Goal: Complete application form

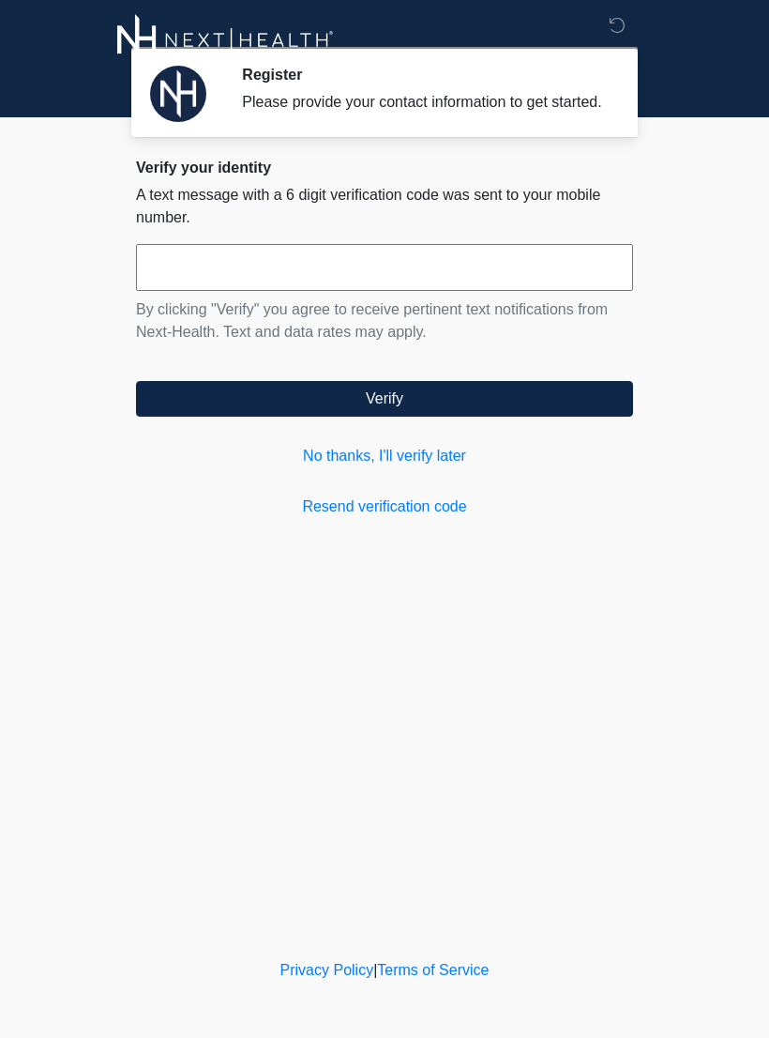
click at [355, 291] on input "text" at bounding box center [384, 267] width 497 height 47
type input "******"
click at [426, 417] on button "Verify" at bounding box center [384, 399] width 497 height 36
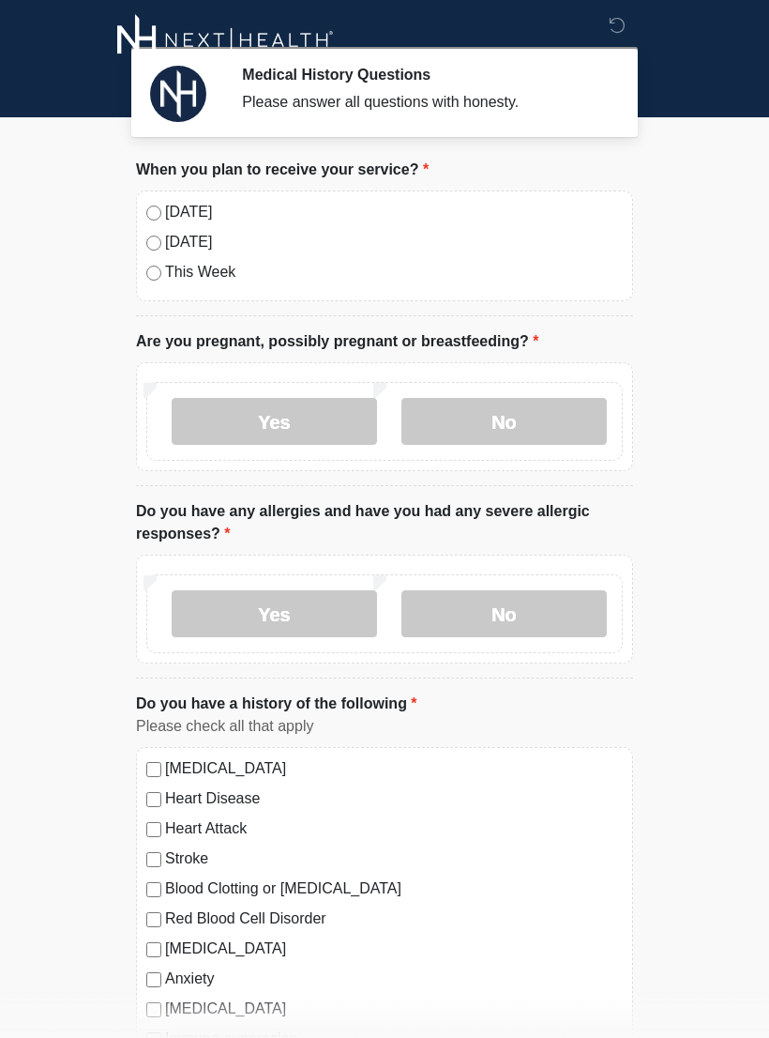
click at [557, 418] on label "No" at bounding box center [504, 421] width 205 height 47
click at [546, 610] on label "No" at bounding box center [504, 613] width 205 height 47
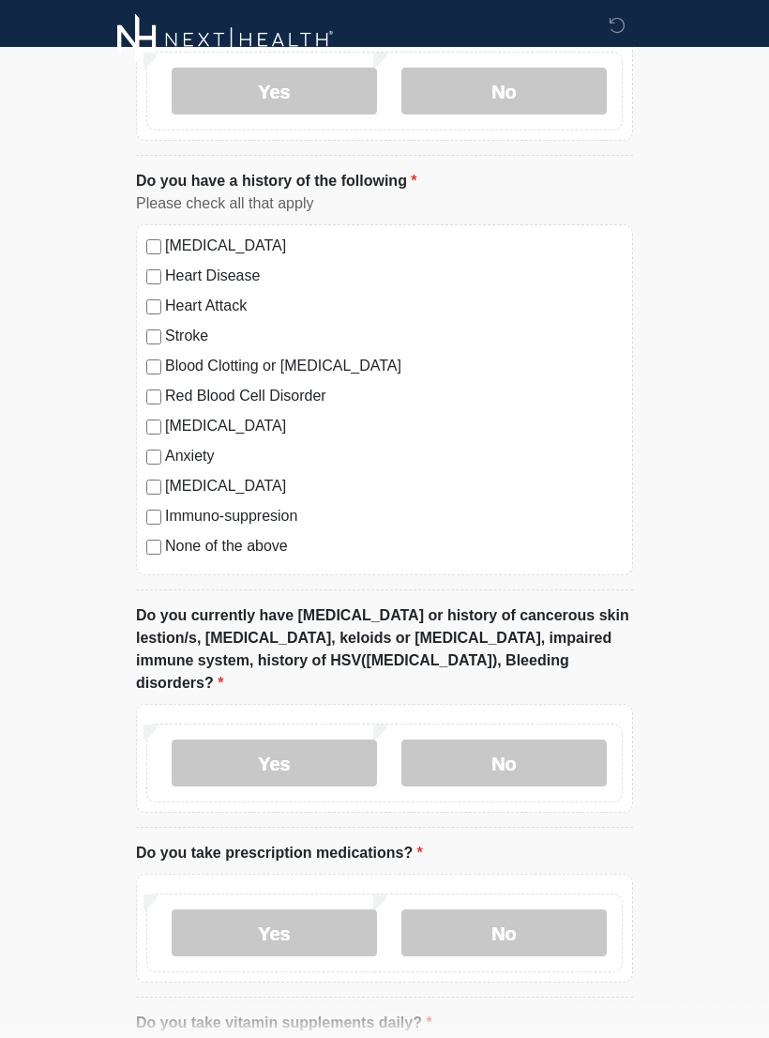
scroll to position [528, 0]
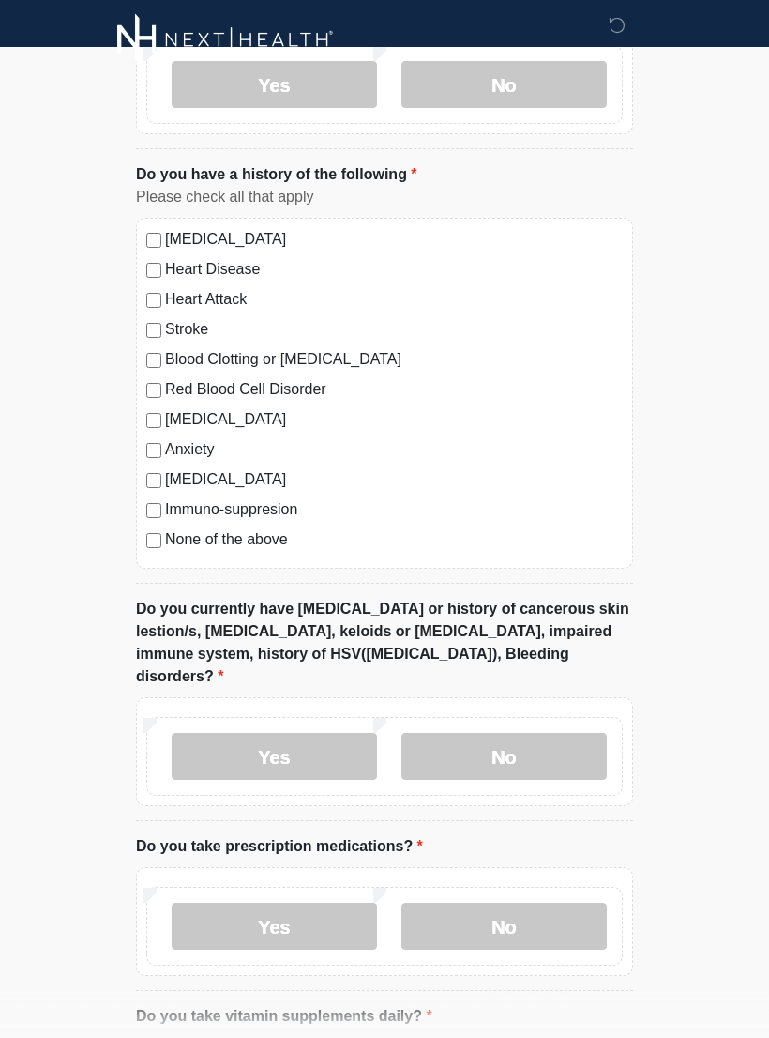
click at [546, 734] on label "No" at bounding box center [504, 757] width 205 height 47
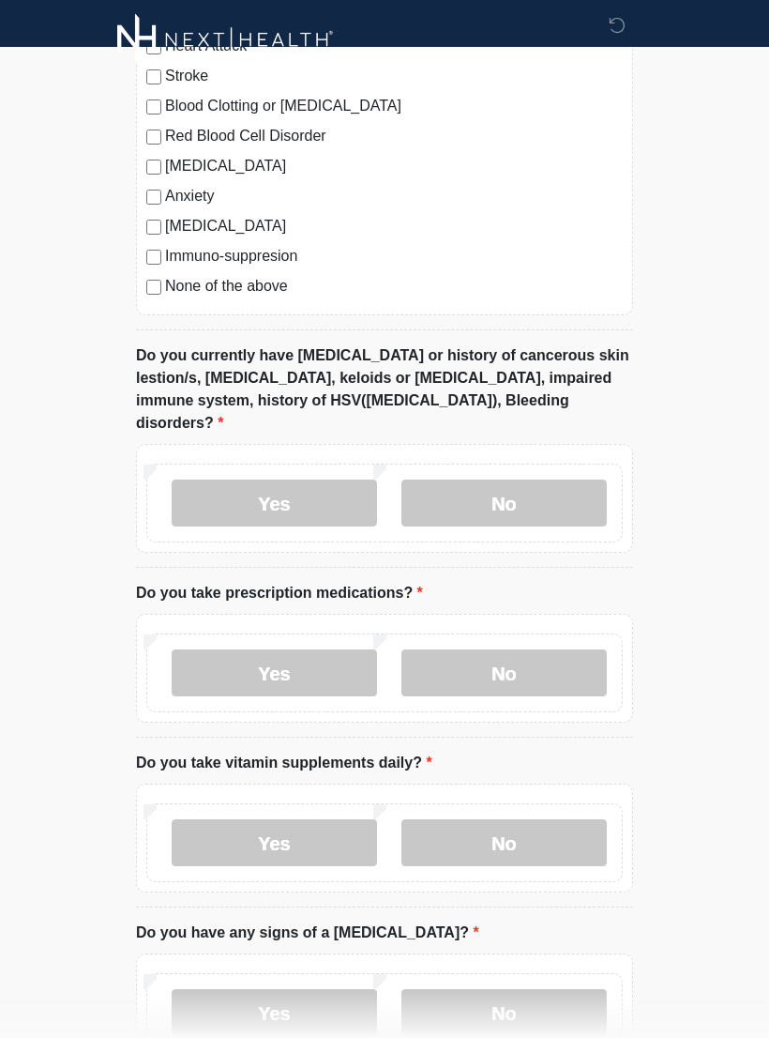
click at [563, 650] on label "No" at bounding box center [504, 673] width 205 height 47
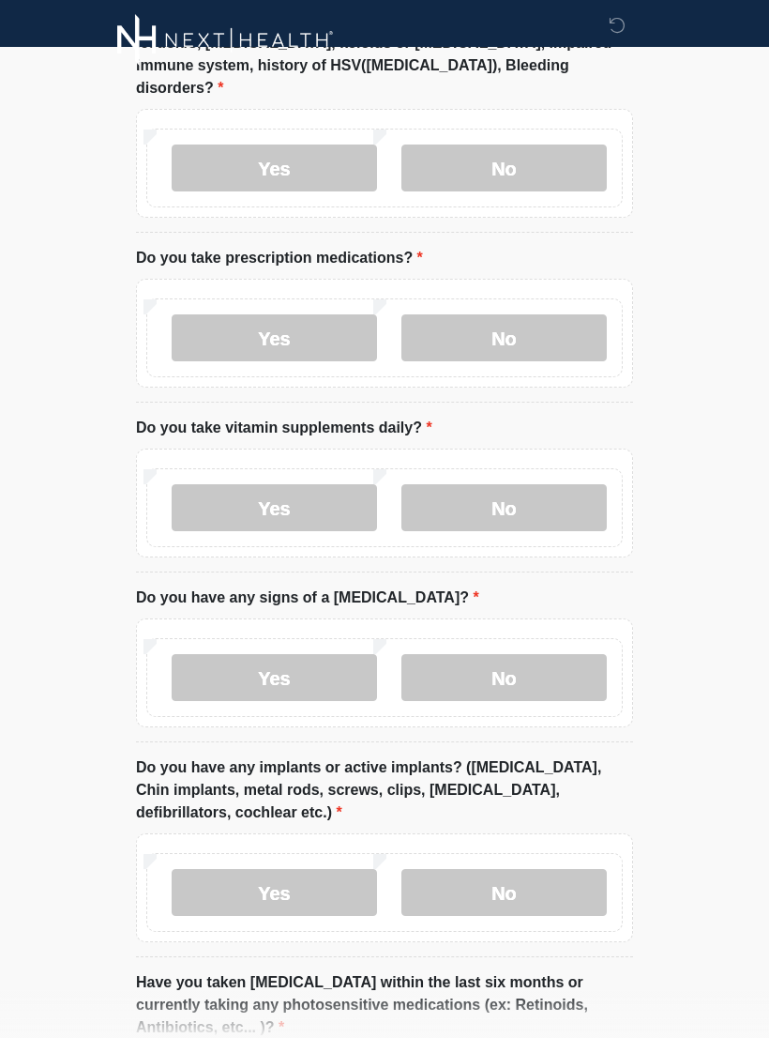
scroll to position [1118, 0]
click at [313, 483] on label "Yes" at bounding box center [274, 506] width 205 height 47
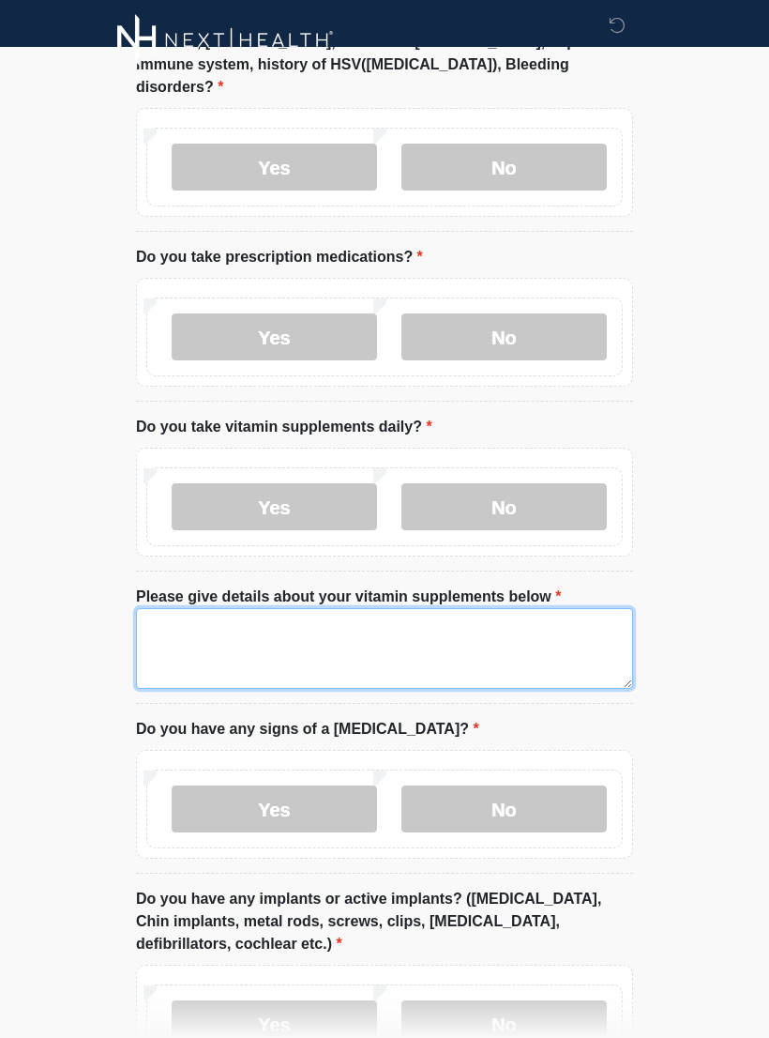
click at [400, 612] on textarea "Please give details about your vitamin supplements below" at bounding box center [384, 648] width 497 height 81
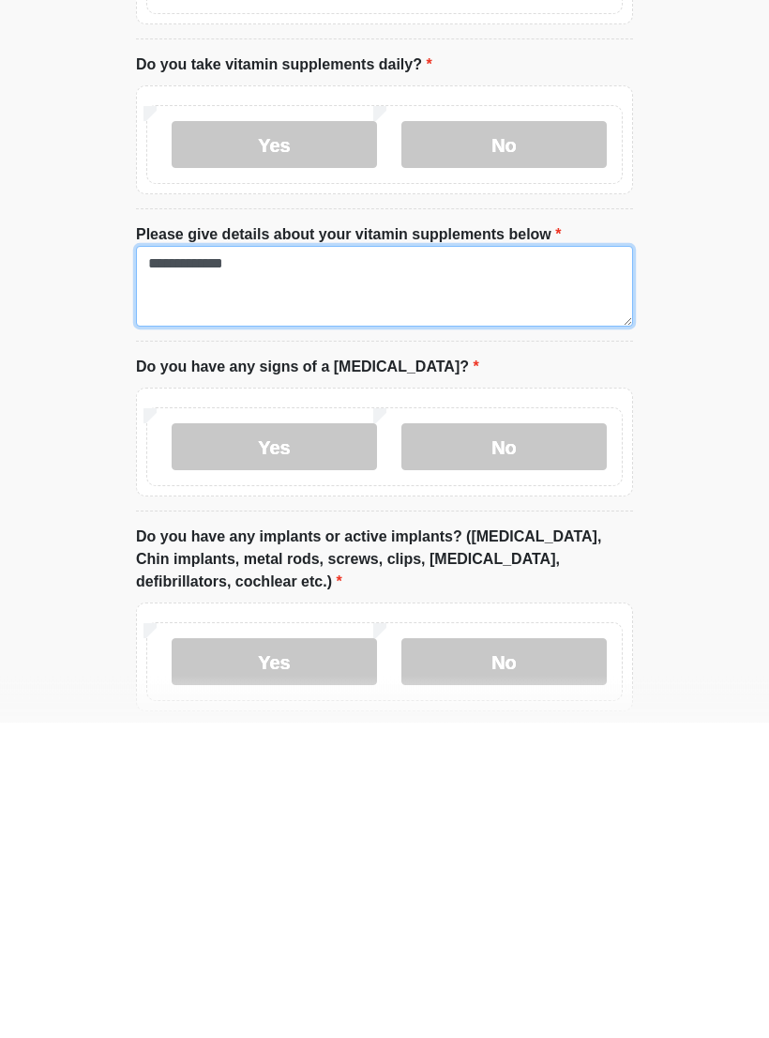
type textarea "**********"
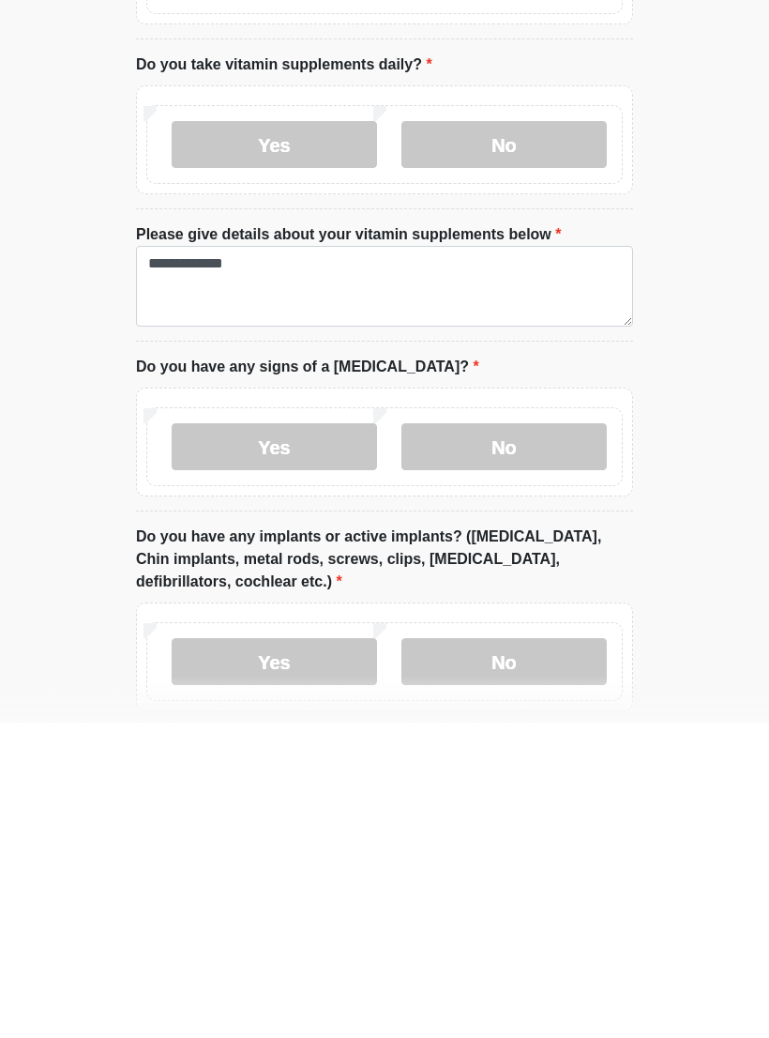
click at [562, 739] on label "No" at bounding box center [504, 762] width 205 height 47
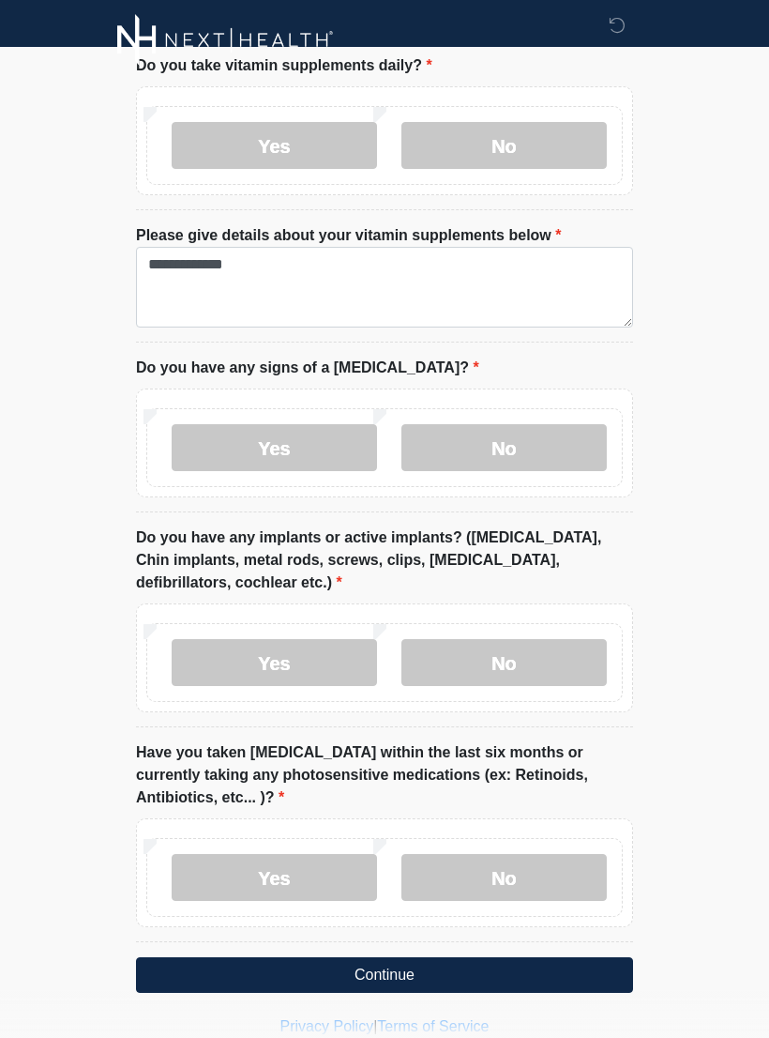
click at [544, 648] on label "No" at bounding box center [504, 662] width 205 height 47
click at [525, 855] on label "No" at bounding box center [504, 877] width 205 height 47
click at [466, 957] on button "Continue" at bounding box center [384, 975] width 497 height 36
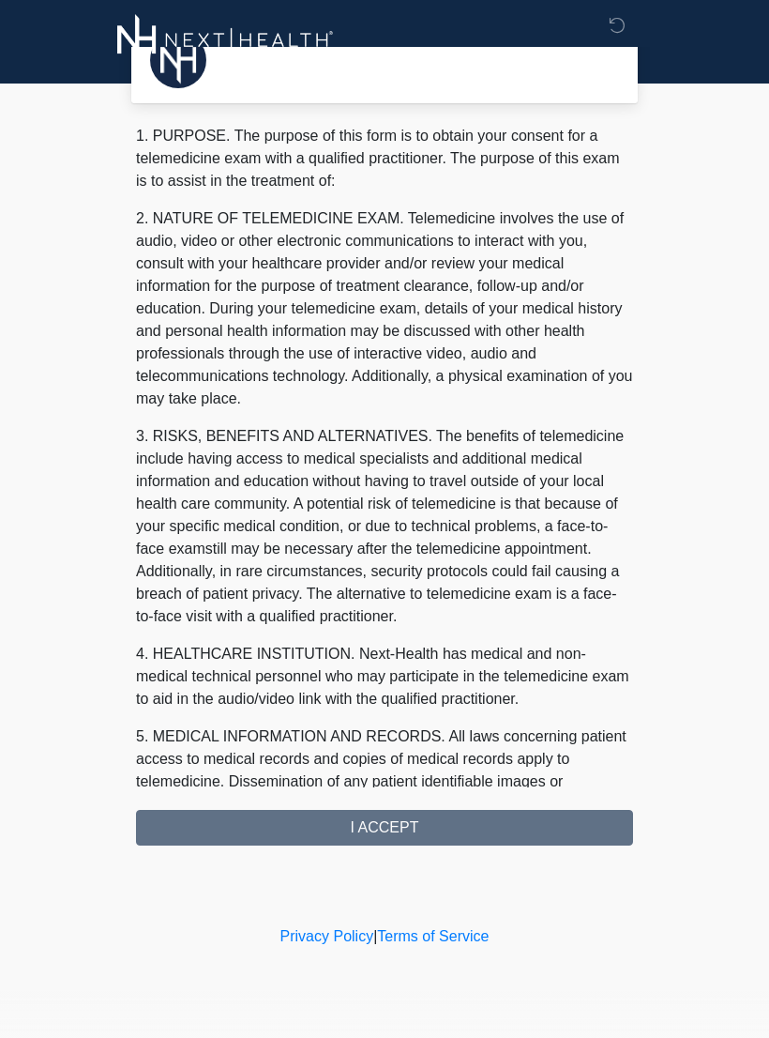
scroll to position [0, 0]
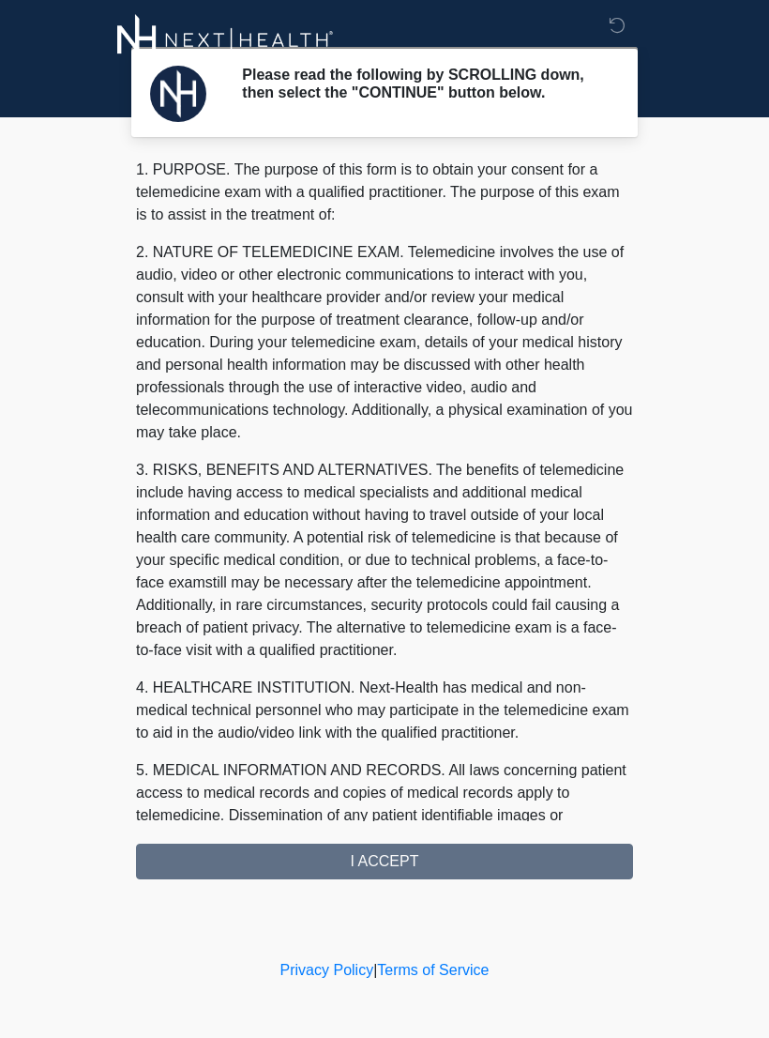
click at [543, 877] on div "1. PURPOSE. The purpose of this form is to obtain your consent for a telemedici…" at bounding box center [384, 519] width 497 height 721
click at [491, 865] on div "1. PURPOSE. The purpose of this form is to obtain your consent for a telemedici…" at bounding box center [384, 519] width 497 height 721
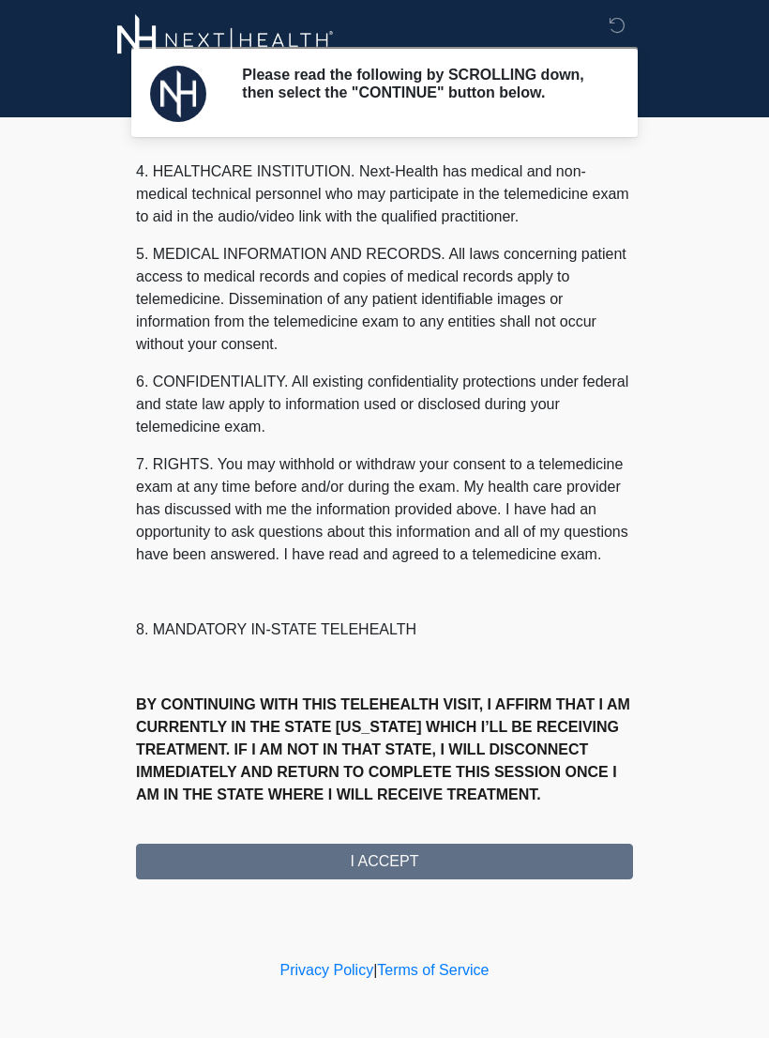
scroll to position [539, 0]
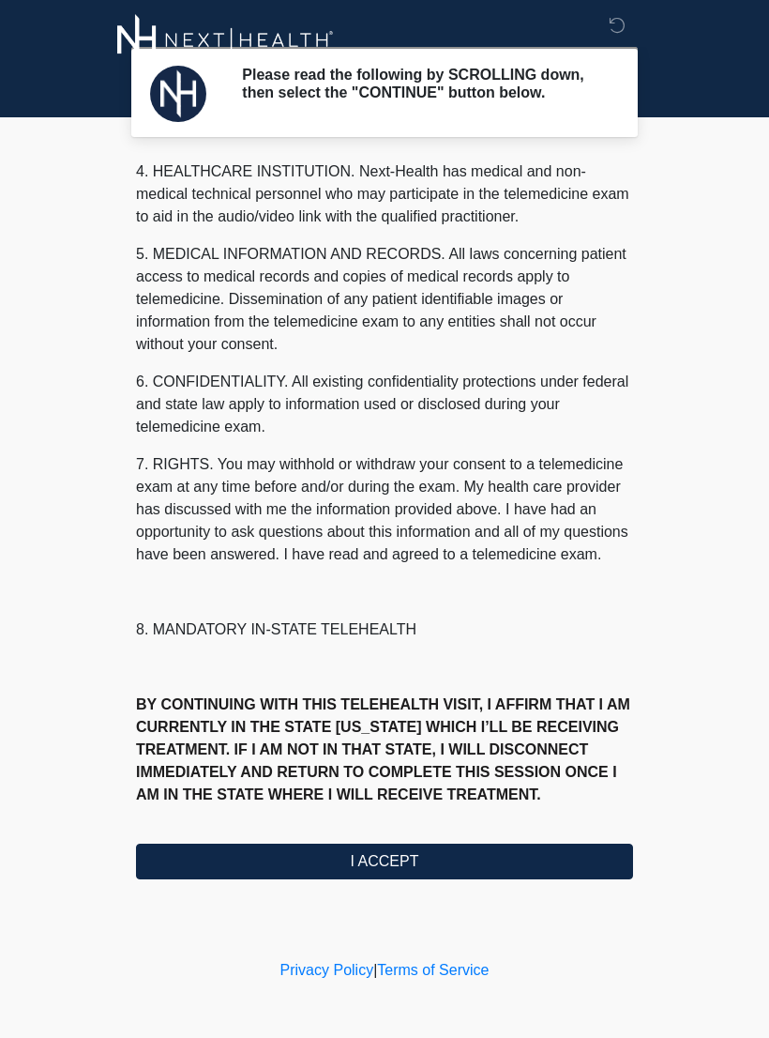
click at [481, 868] on button "I ACCEPT" at bounding box center [384, 862] width 497 height 36
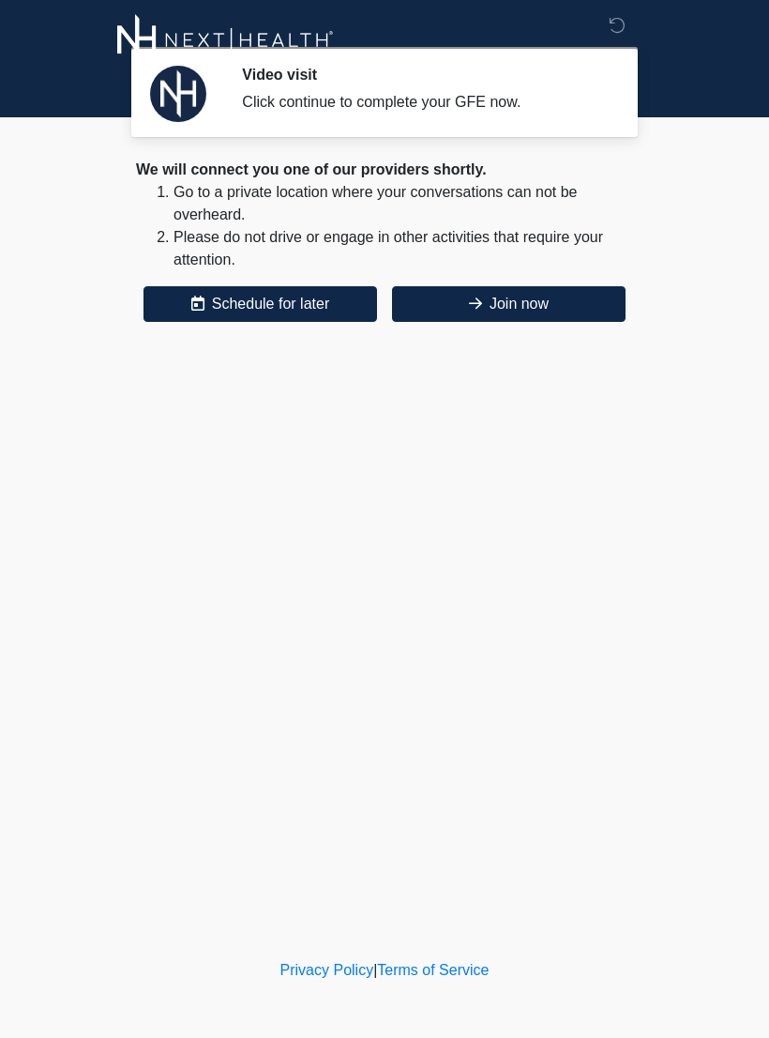
click at [537, 308] on button "Join now" at bounding box center [509, 304] width 234 height 36
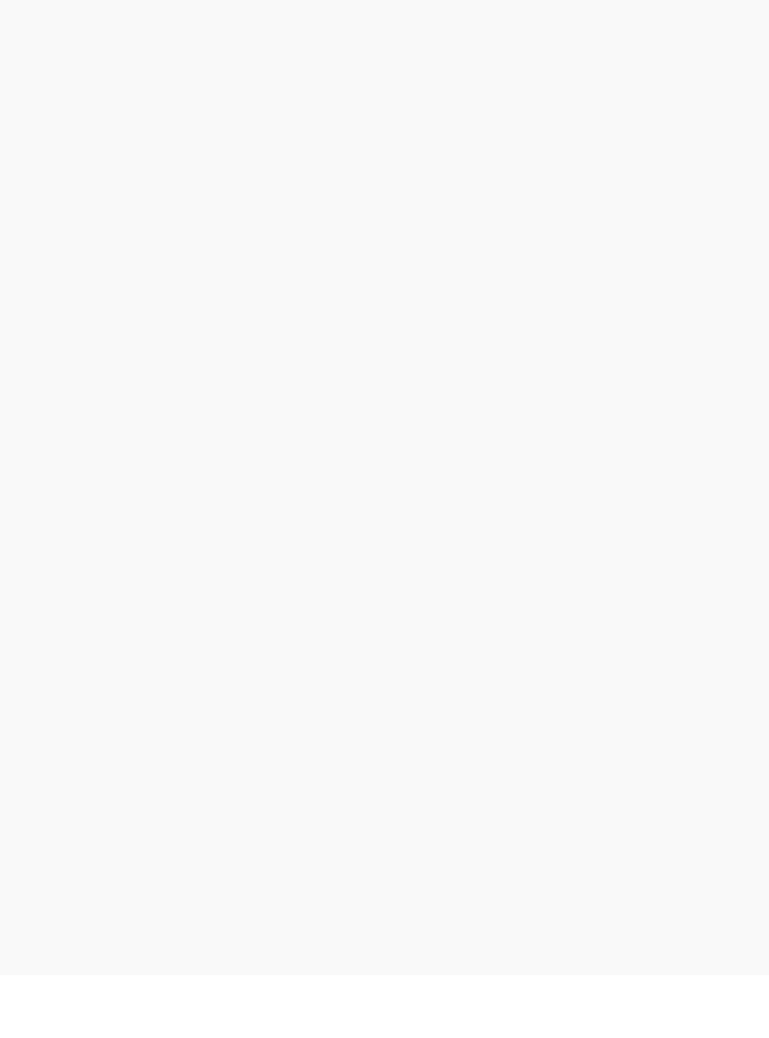
scroll to position [6, 0]
